Goal: Book appointment/travel/reservation

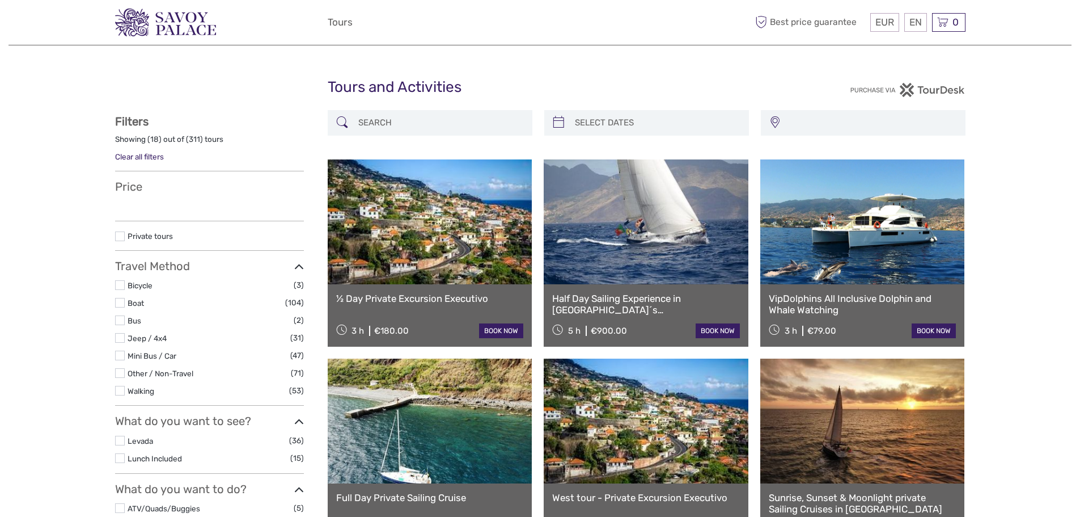
select select
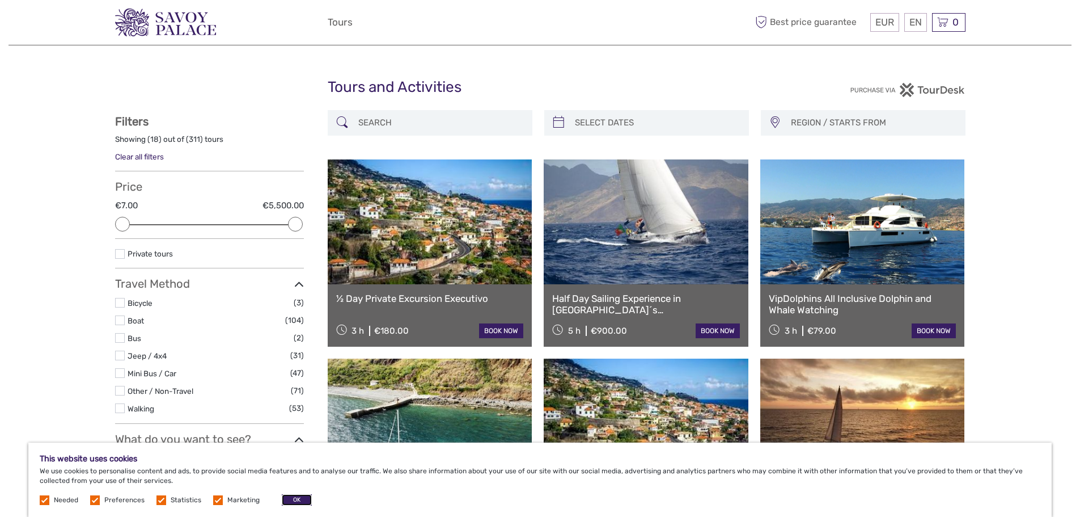
click at [302, 498] on button "OK" at bounding box center [297, 499] width 30 height 11
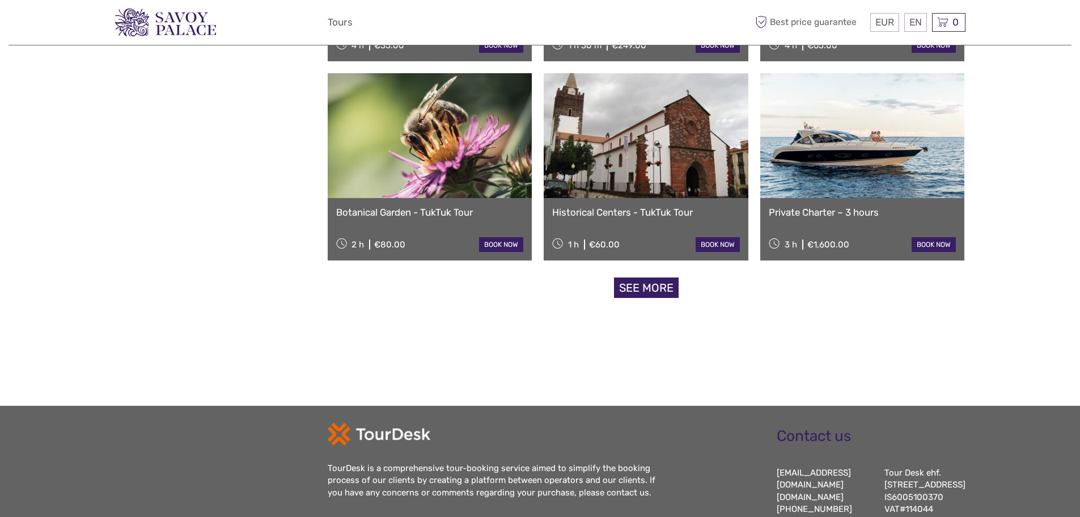
scroll to position [1191, 0]
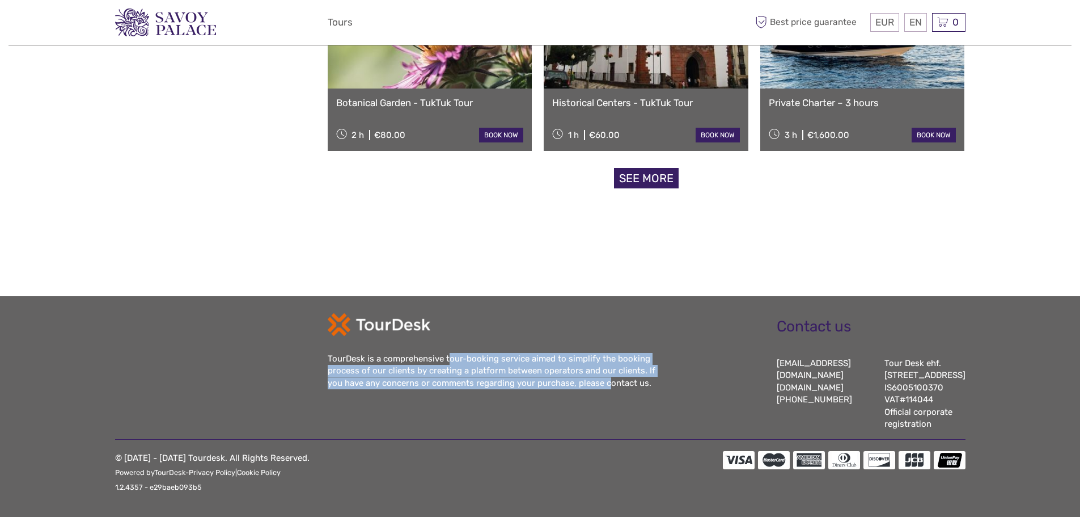
drag, startPoint x: 554, startPoint y: 375, endPoint x: 563, endPoint y: 384, distance: 12.0
click at [563, 384] on div "TourDesk is a comprehensive tour-booking service aimed to simplify the booking …" at bounding box center [540, 371] width 425 height 117
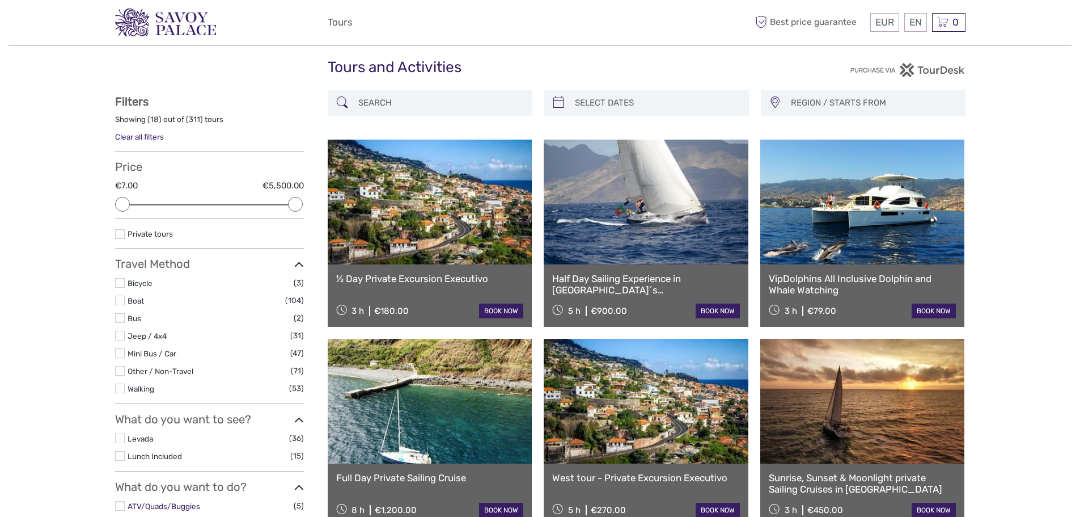
scroll to position [0, 0]
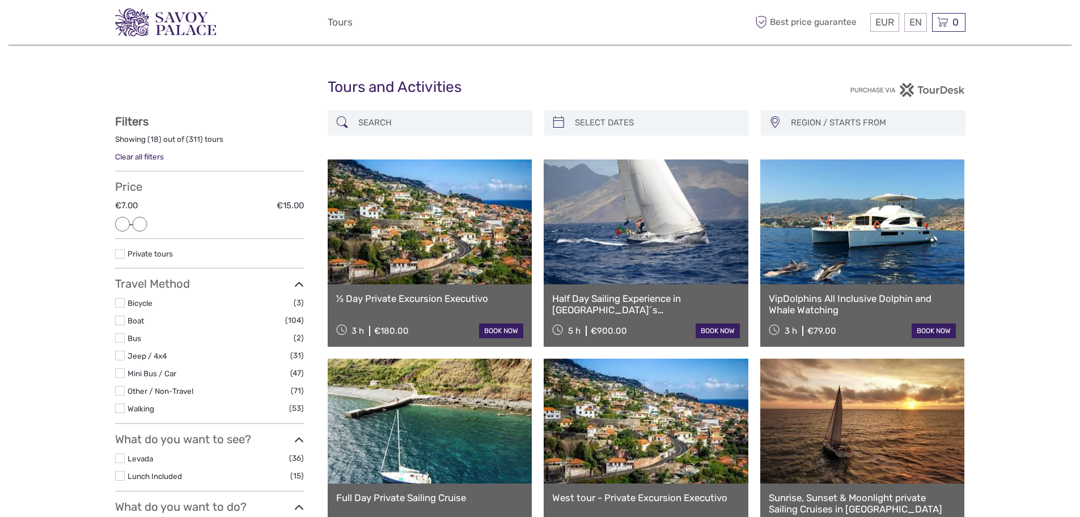
drag, startPoint x: 297, startPoint y: 225, endPoint x: 136, endPoint y: 225, distance: 161.1
click at [136, 225] on div at bounding box center [139, 224] width 15 height 15
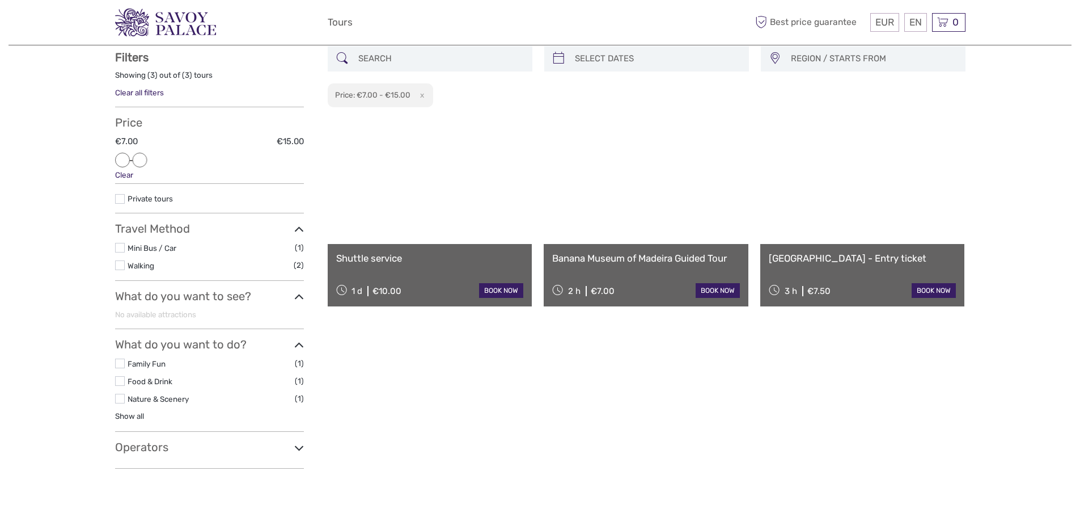
scroll to position [65, 0]
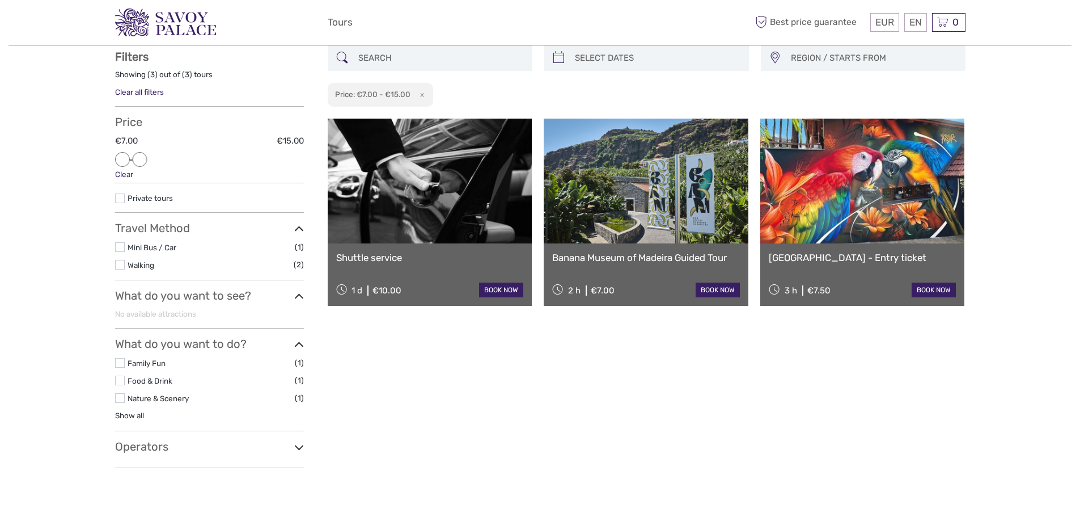
click at [498, 290] on link "book now" at bounding box center [501, 289] width 44 height 15
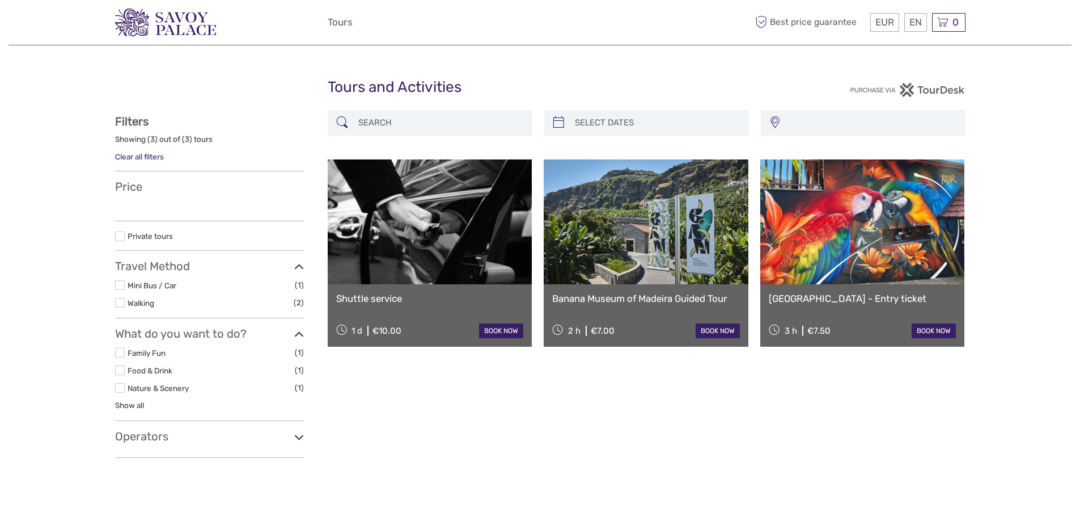
select select
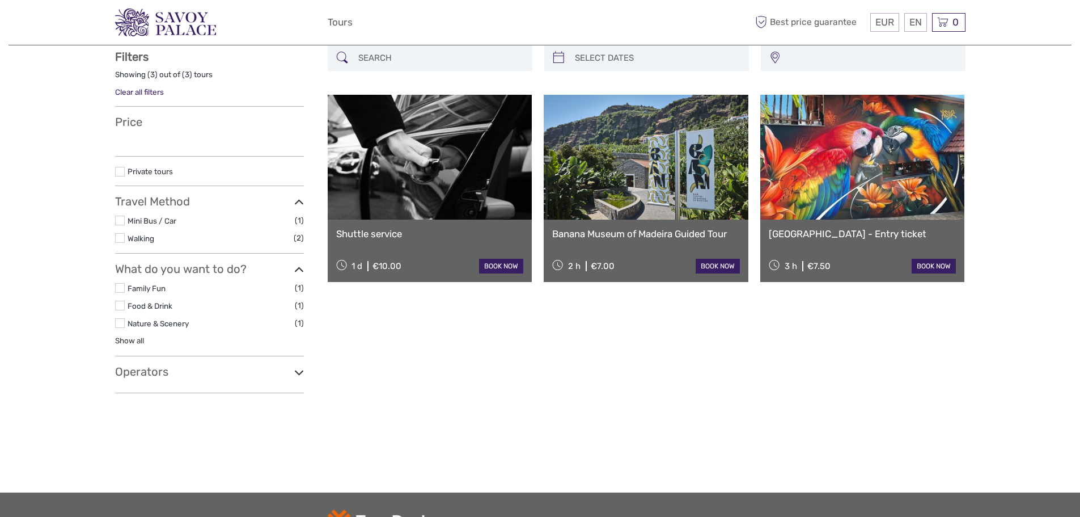
select select
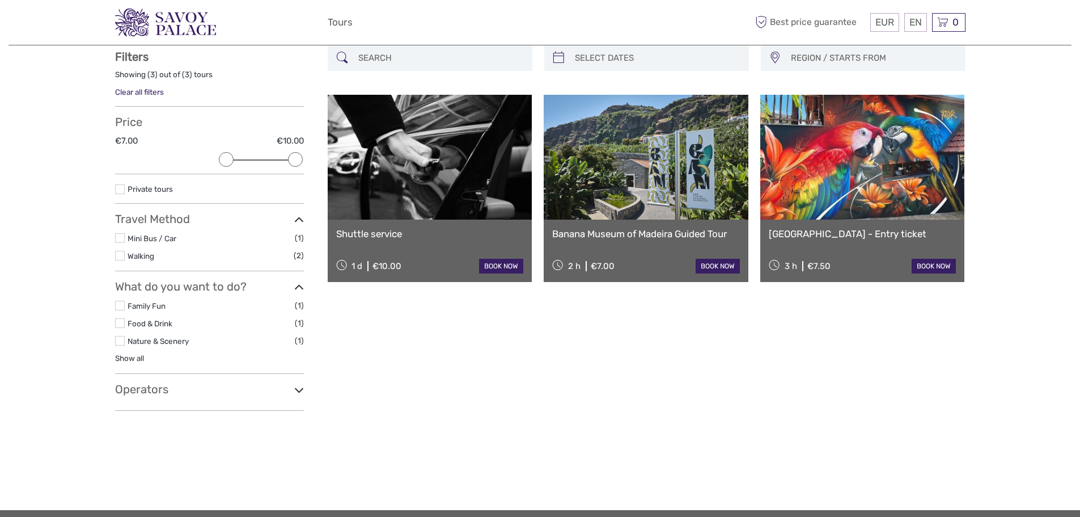
scroll to position [0, 0]
click at [182, 18] on img at bounding box center [165, 23] width 101 height 28
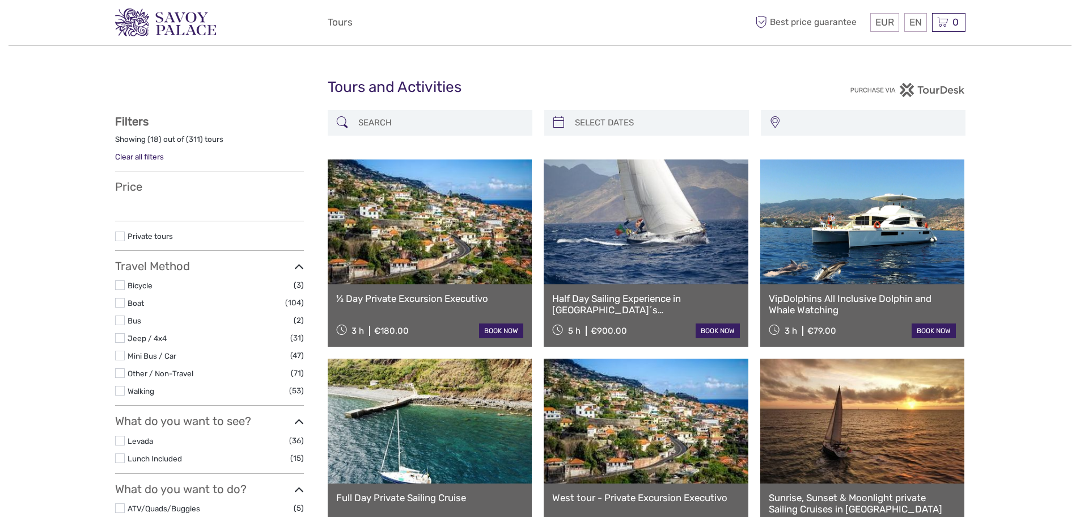
select select
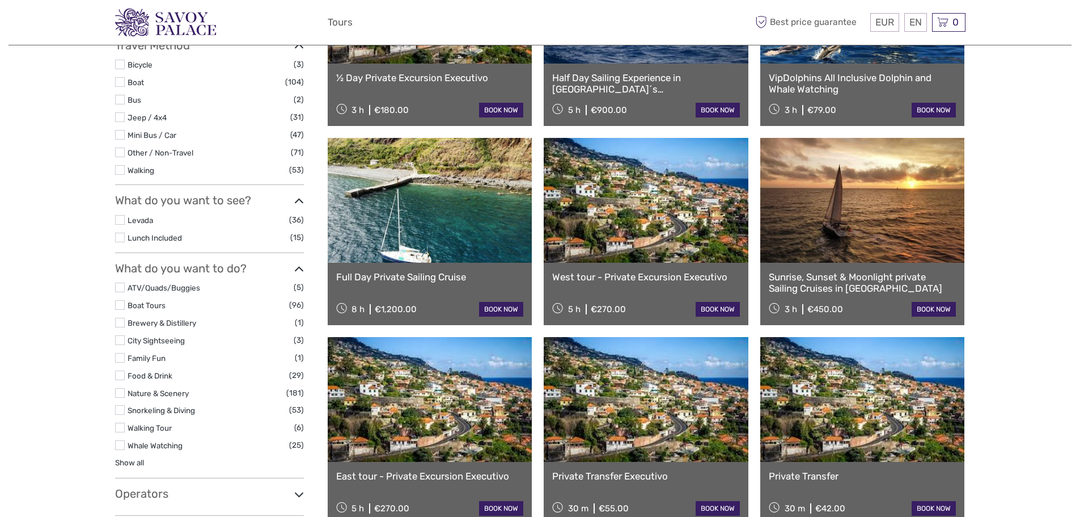
select select
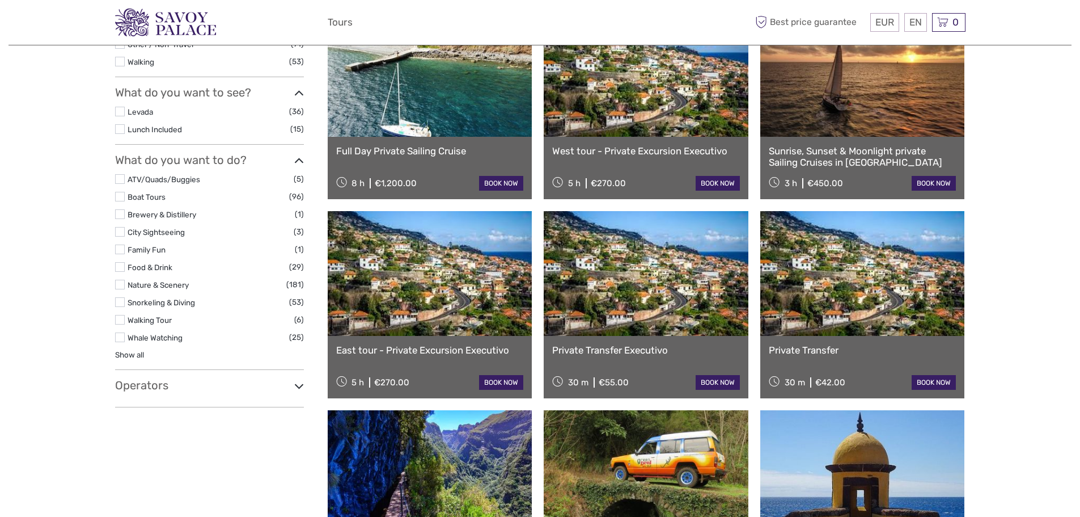
scroll to position [340, 0]
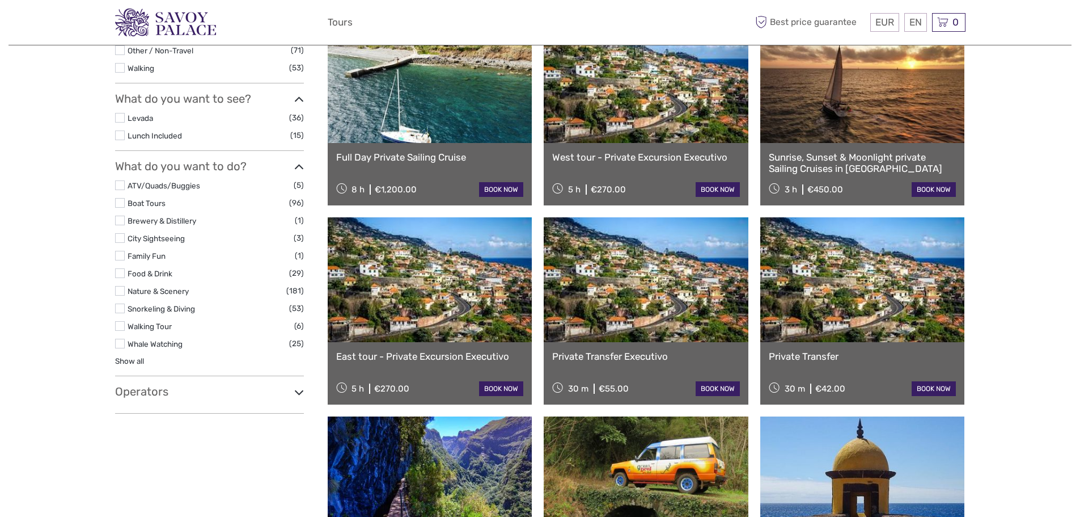
click at [175, 326] on label "Walking Tour" at bounding box center [211, 326] width 167 height 13
click at [0, 0] on input "checkbox" at bounding box center [0, 0] width 0 height 0
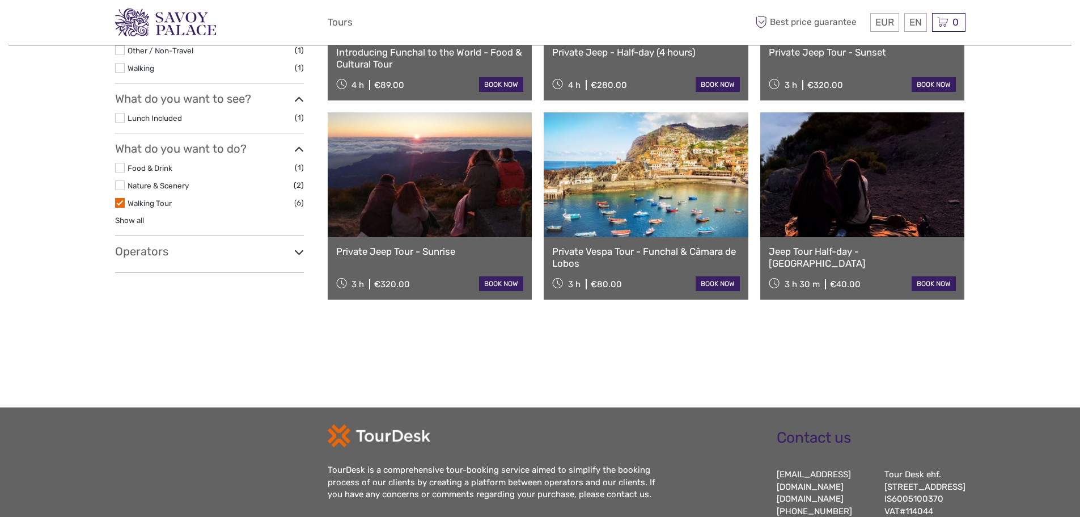
scroll to position [291, 0]
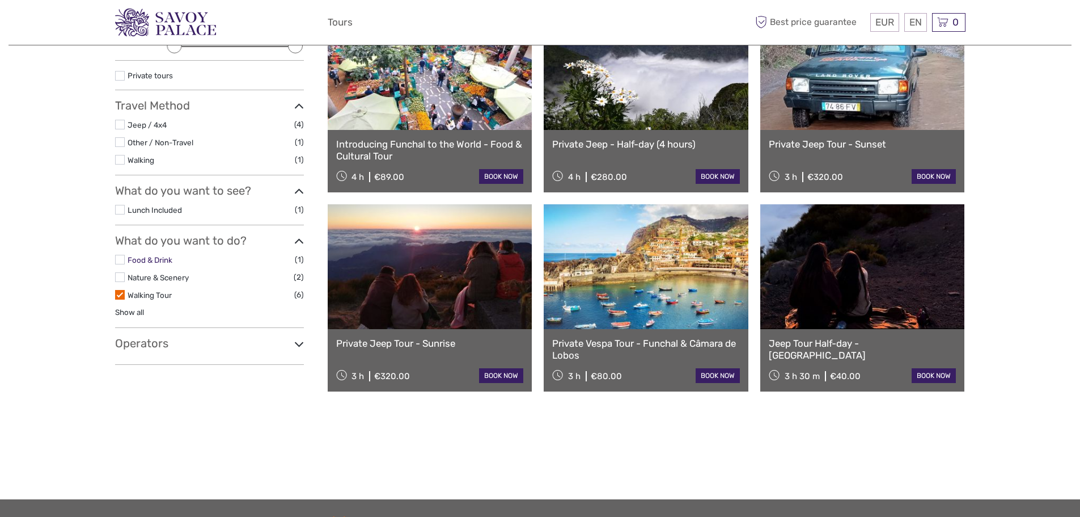
click at [162, 258] on link "Food & Drink" at bounding box center [150, 259] width 45 height 9
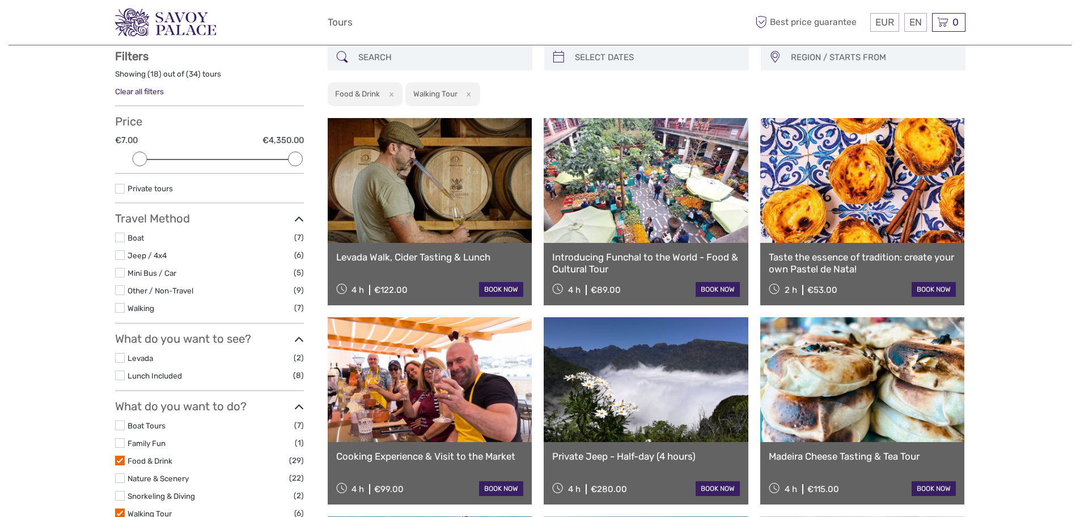
scroll to position [65, 0]
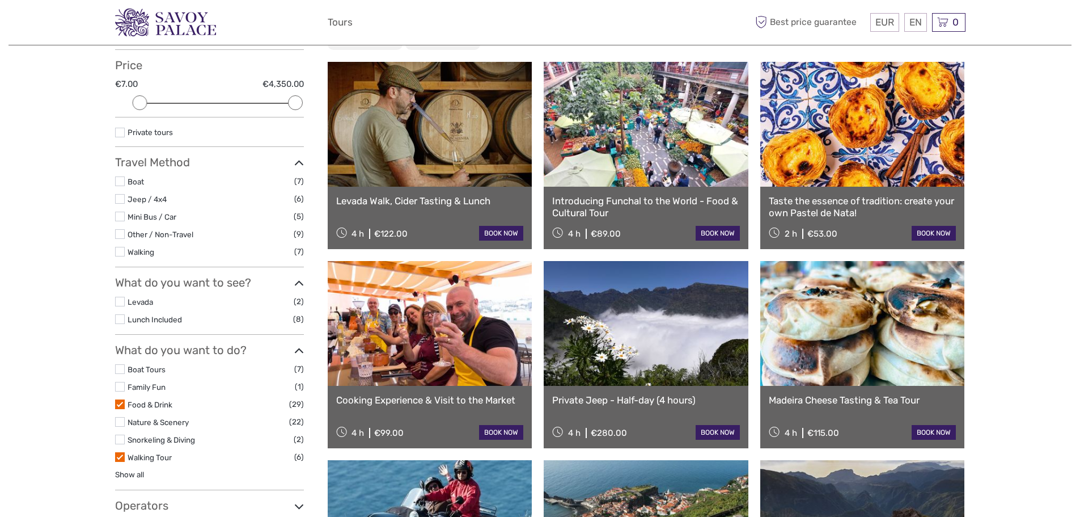
click at [120, 458] on label at bounding box center [120, 457] width 10 height 10
click at [0, 0] on input "checkbox" at bounding box center [0, 0] width 0 height 0
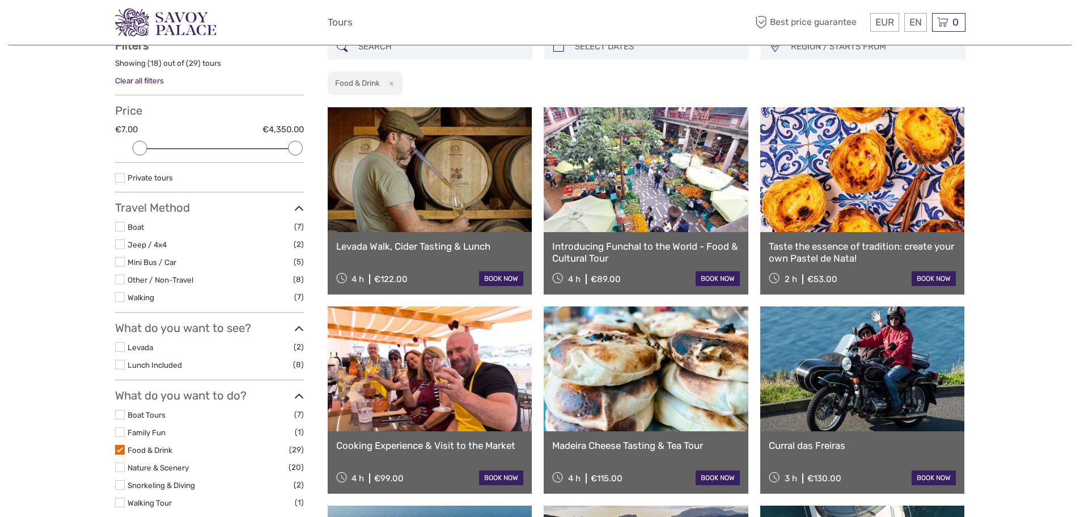
scroll to position [65, 0]
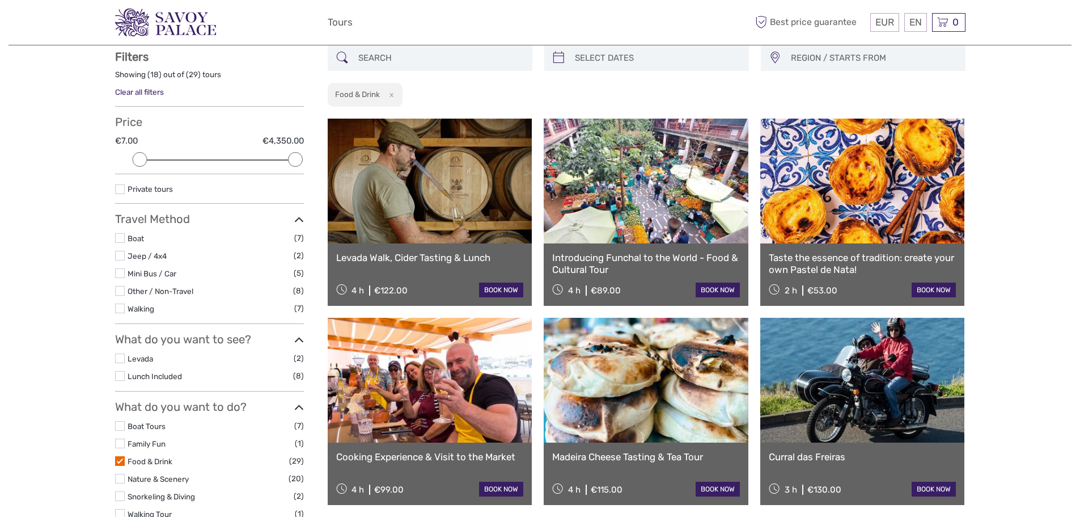
click at [813, 268] on link "Taste the essence of tradition: create your own Pastel de Nata!" at bounding box center [863, 263] width 188 height 23
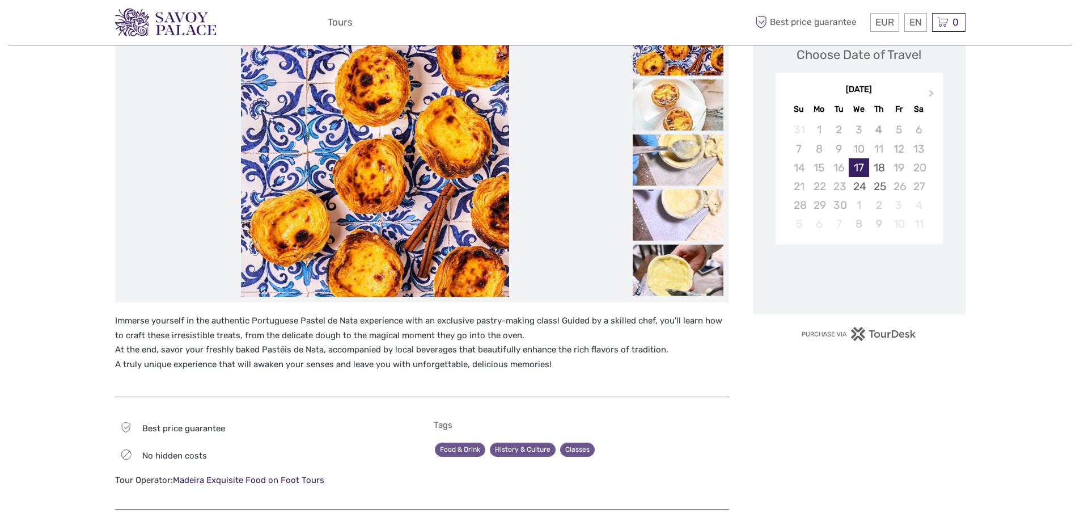
scroll to position [170, 0]
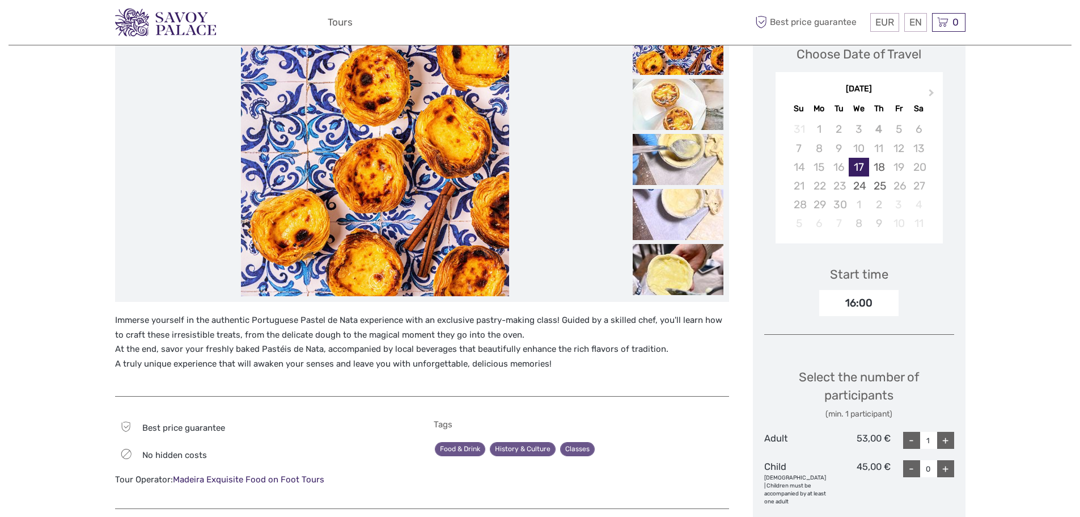
drag, startPoint x: 422, startPoint y: 336, endPoint x: 588, endPoint y: 366, distance: 168.9
click at [588, 366] on p "Immerse yourself in the authentic Portuguese Pastel de Nata experience with an …" at bounding box center [422, 342] width 614 height 58
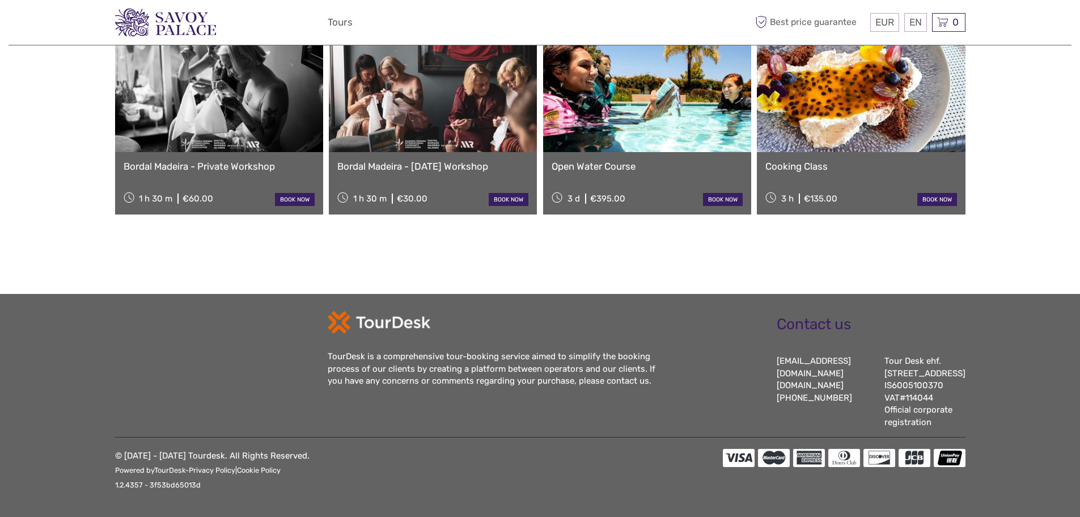
scroll to position [1134, 0]
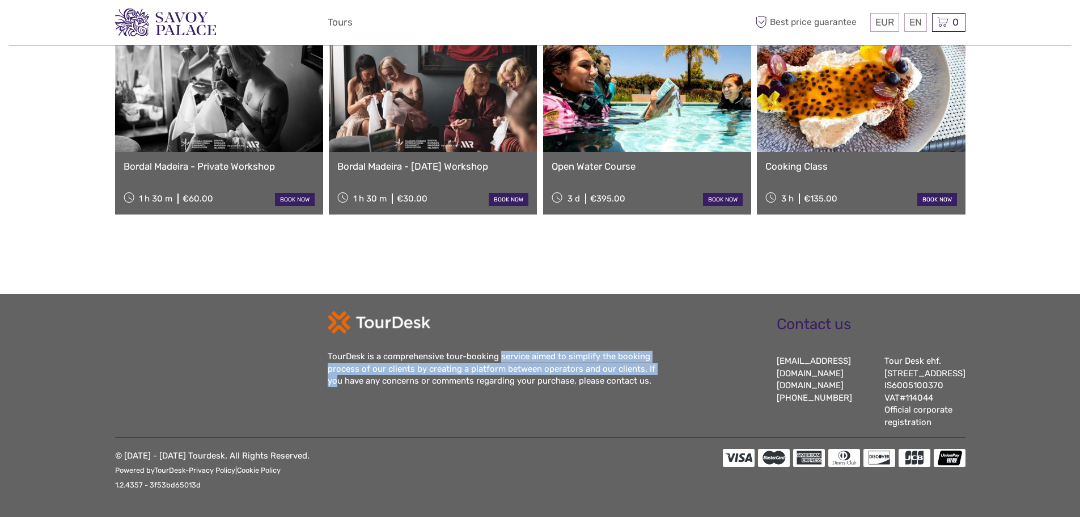
drag, startPoint x: 539, startPoint y: 376, endPoint x: 638, endPoint y: 395, distance: 101.0
click at [638, 387] on div "TourDesk is a comprehensive tour-booking service aimed to simplify the booking …" at bounding box center [498, 368] width 340 height 36
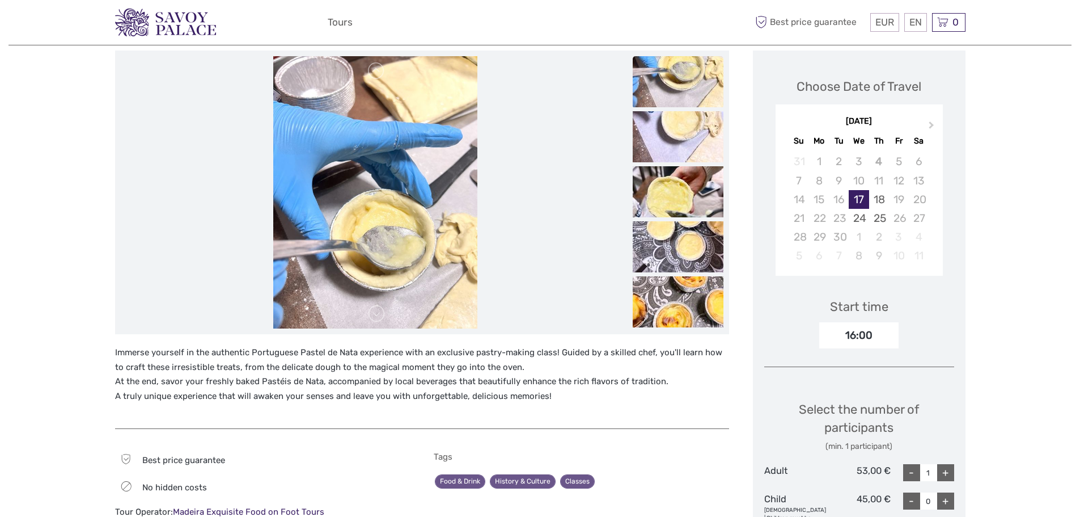
scroll to position [57, 0]
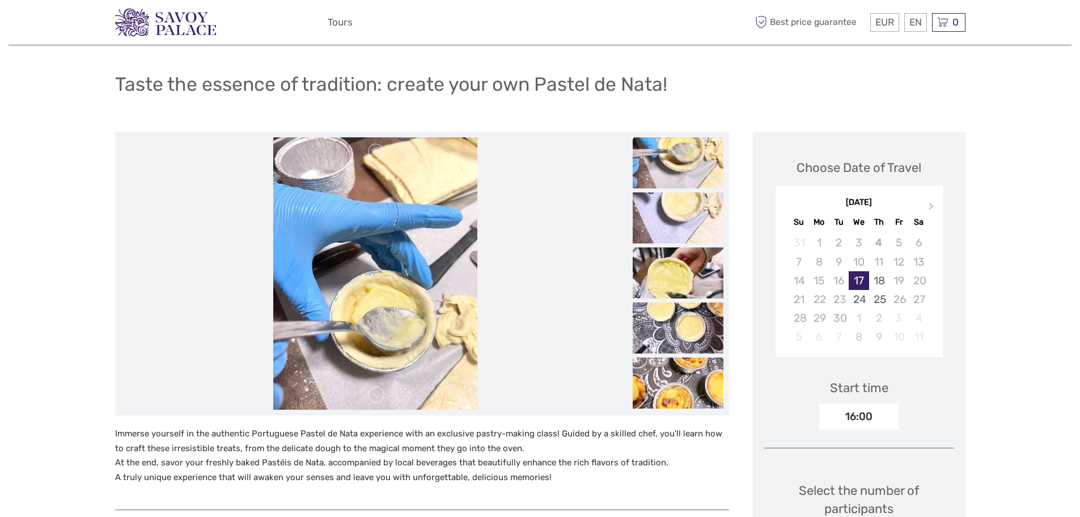
click at [169, 22] on img at bounding box center [165, 23] width 101 height 28
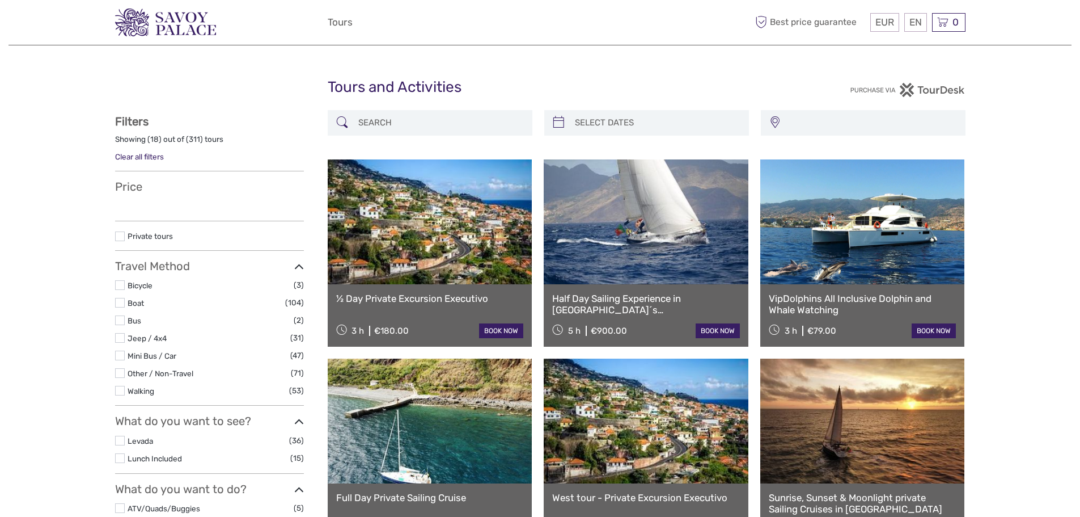
select select
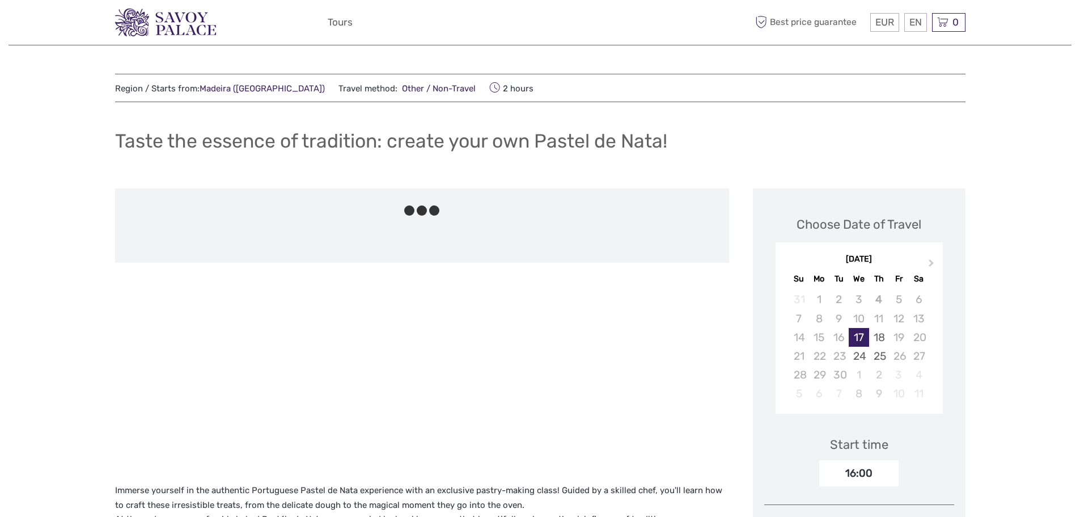
scroll to position [57, 0]
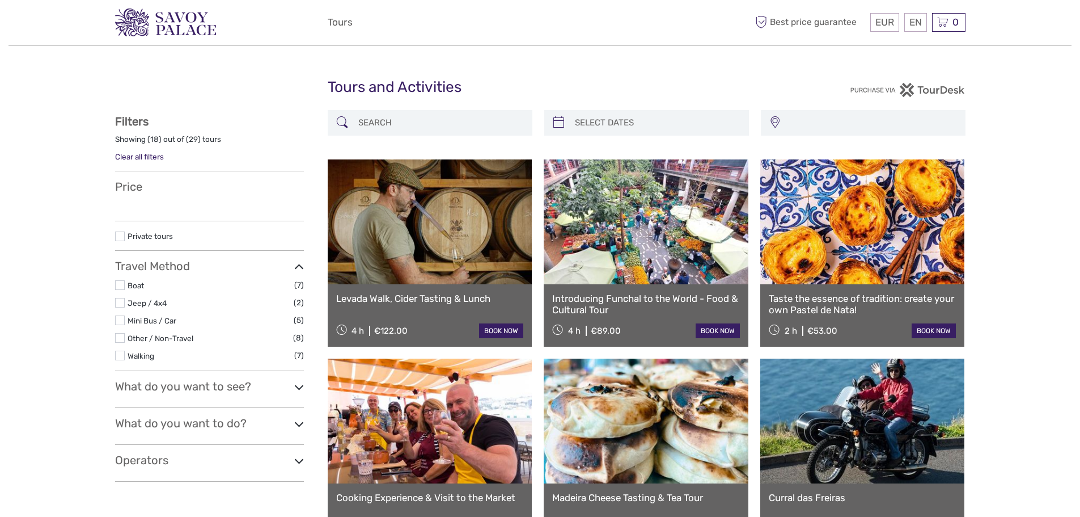
scroll to position [65, 0]
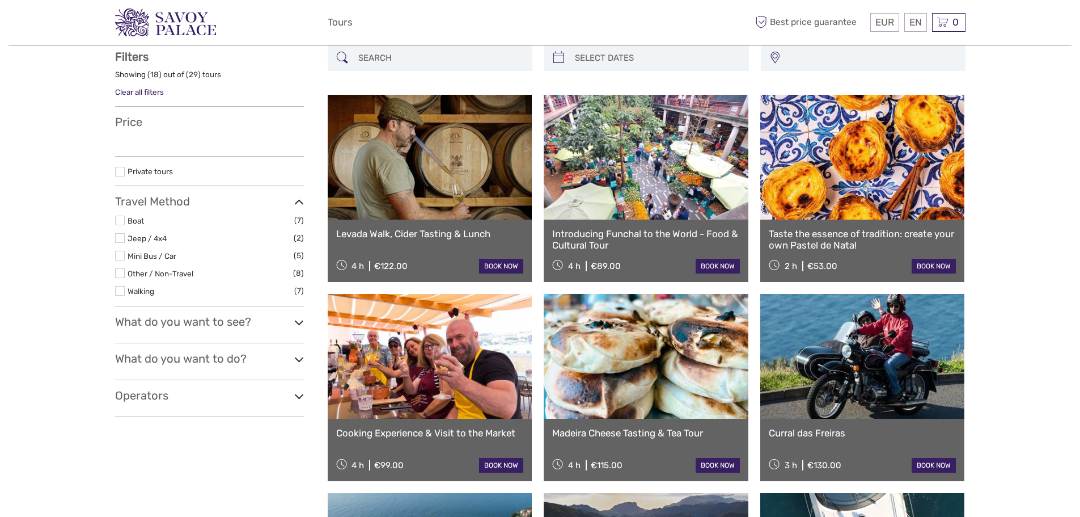
select select
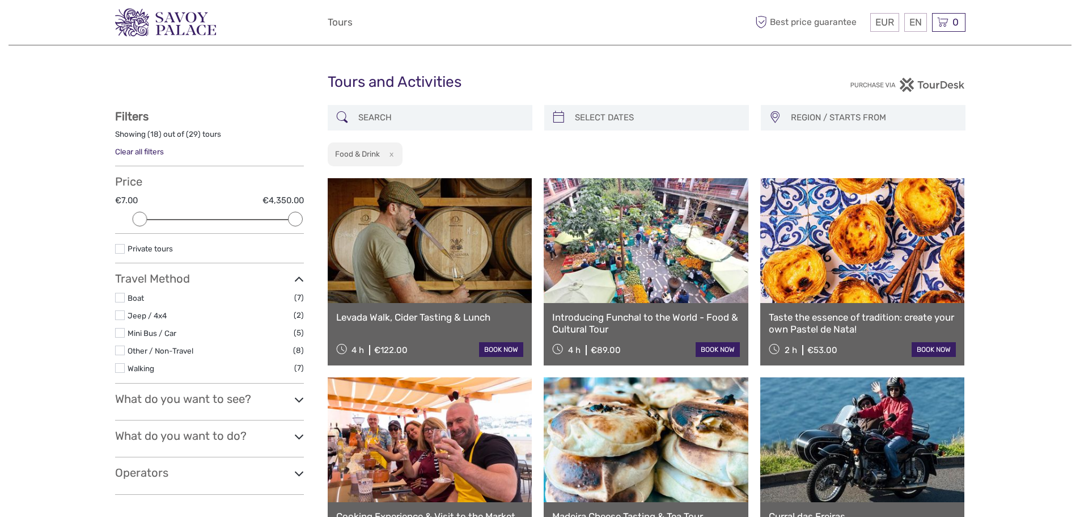
scroll to position [0, 0]
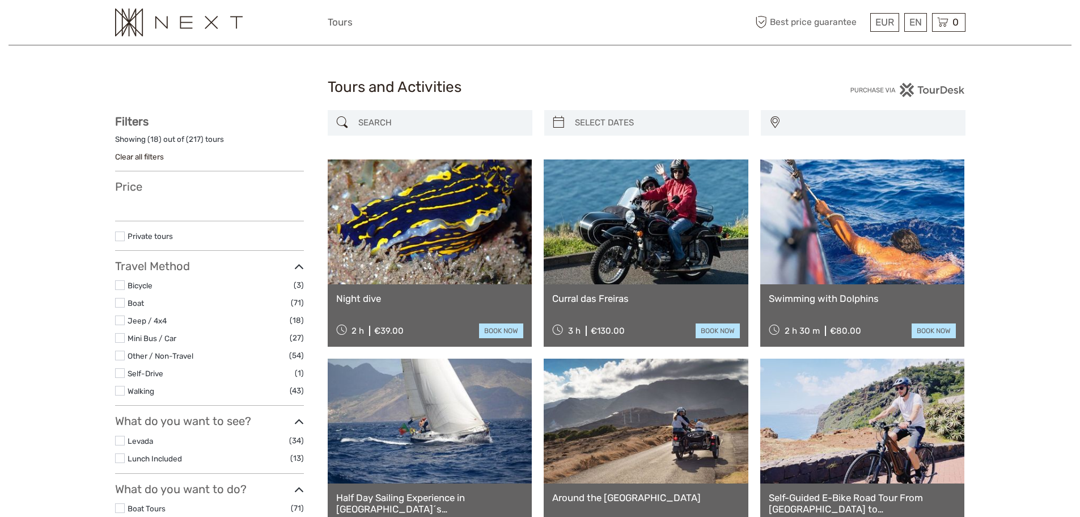
select select
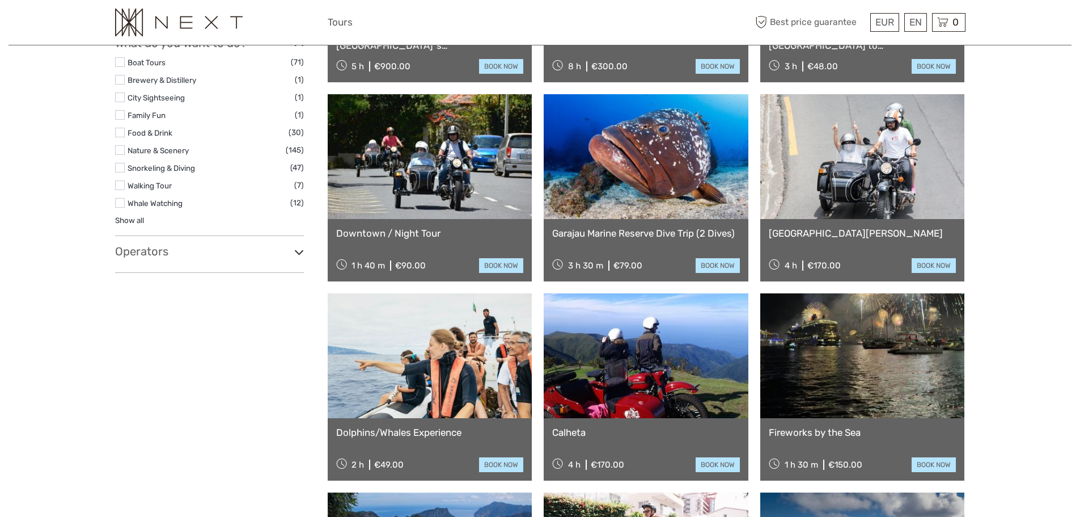
scroll to position [454, 0]
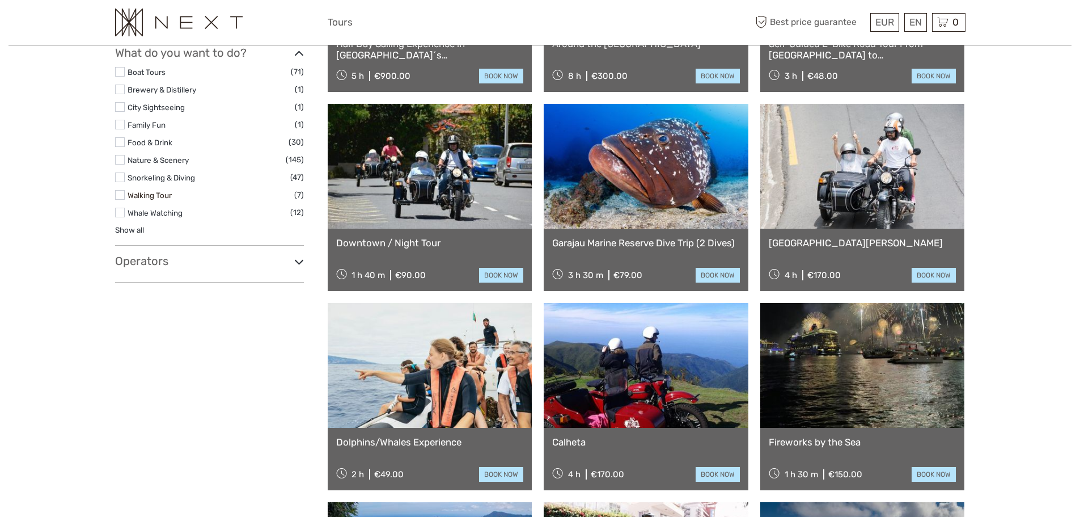
click at [154, 195] on link "Walking Tour" at bounding box center [150, 195] width 44 height 9
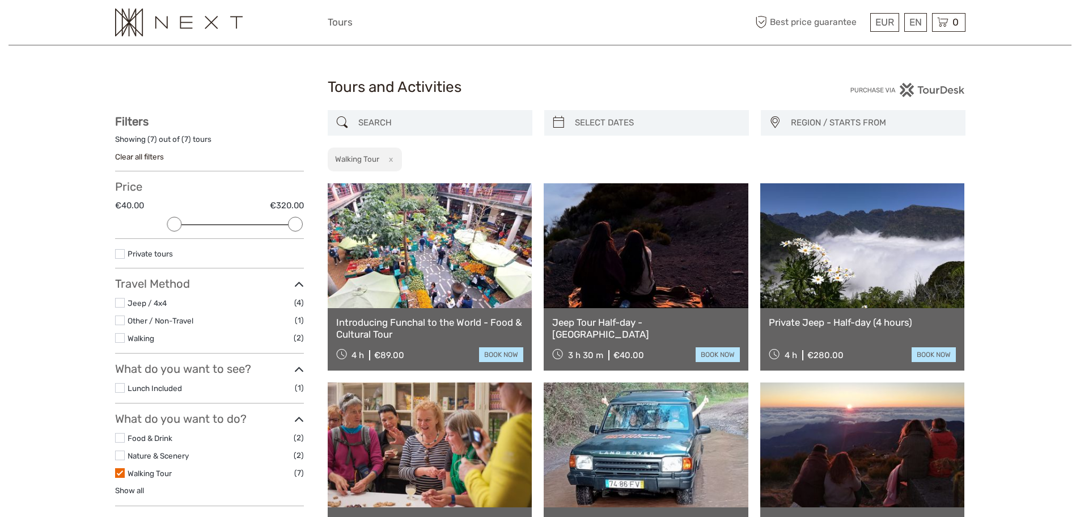
click at [158, 11] on img at bounding box center [179, 23] width 128 height 28
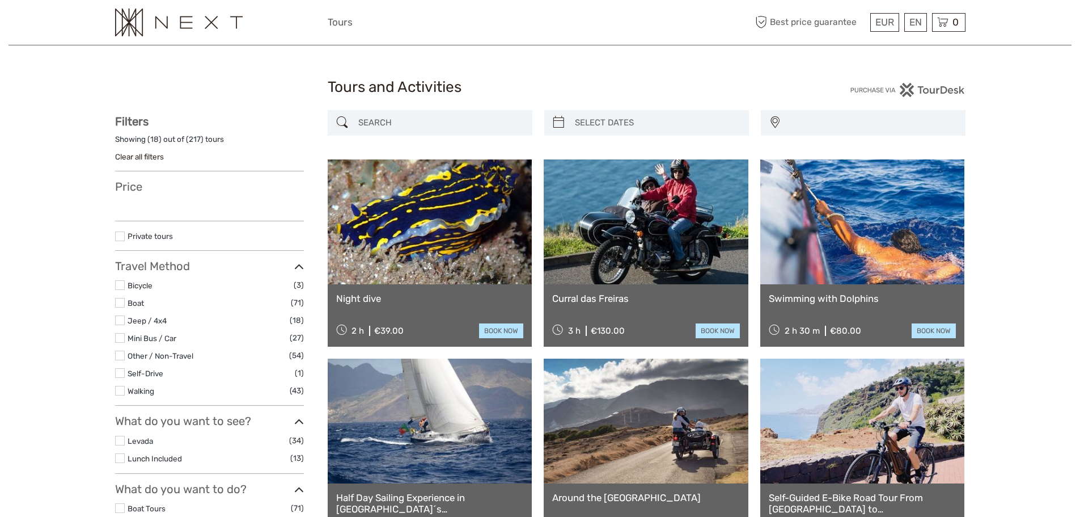
select select
